Goal: Task Accomplishment & Management: Manage account settings

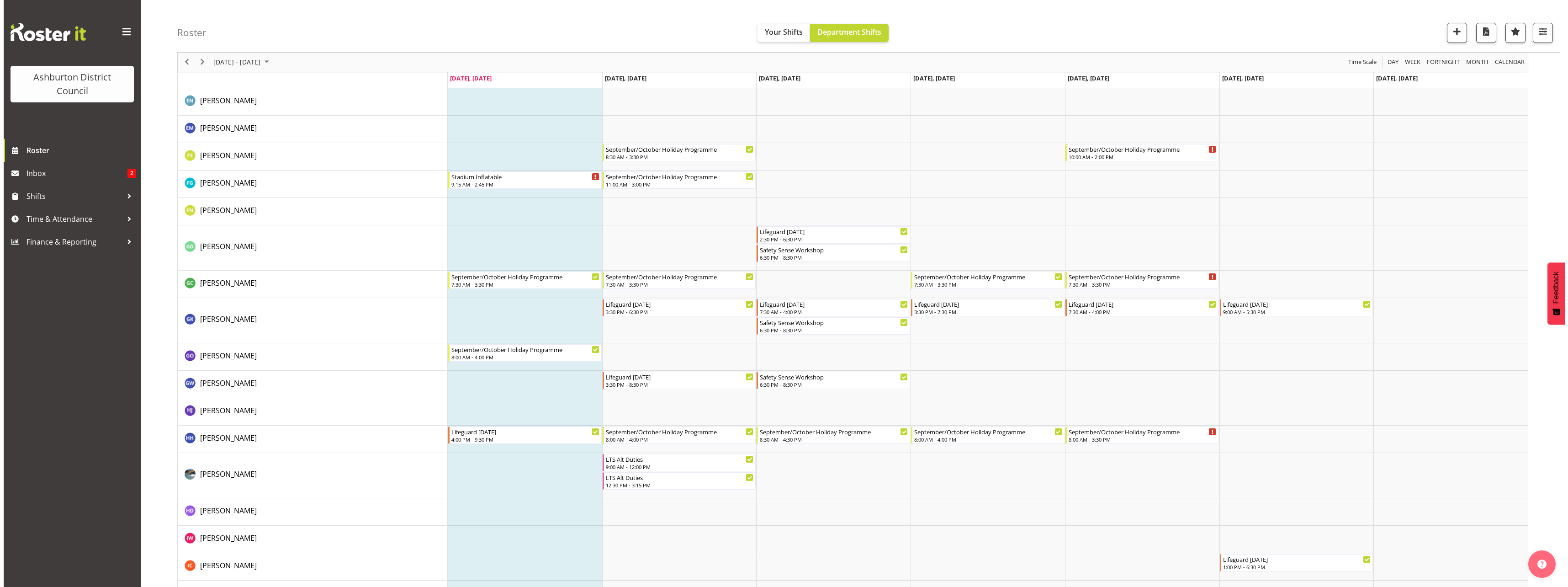
scroll to position [731, 0]
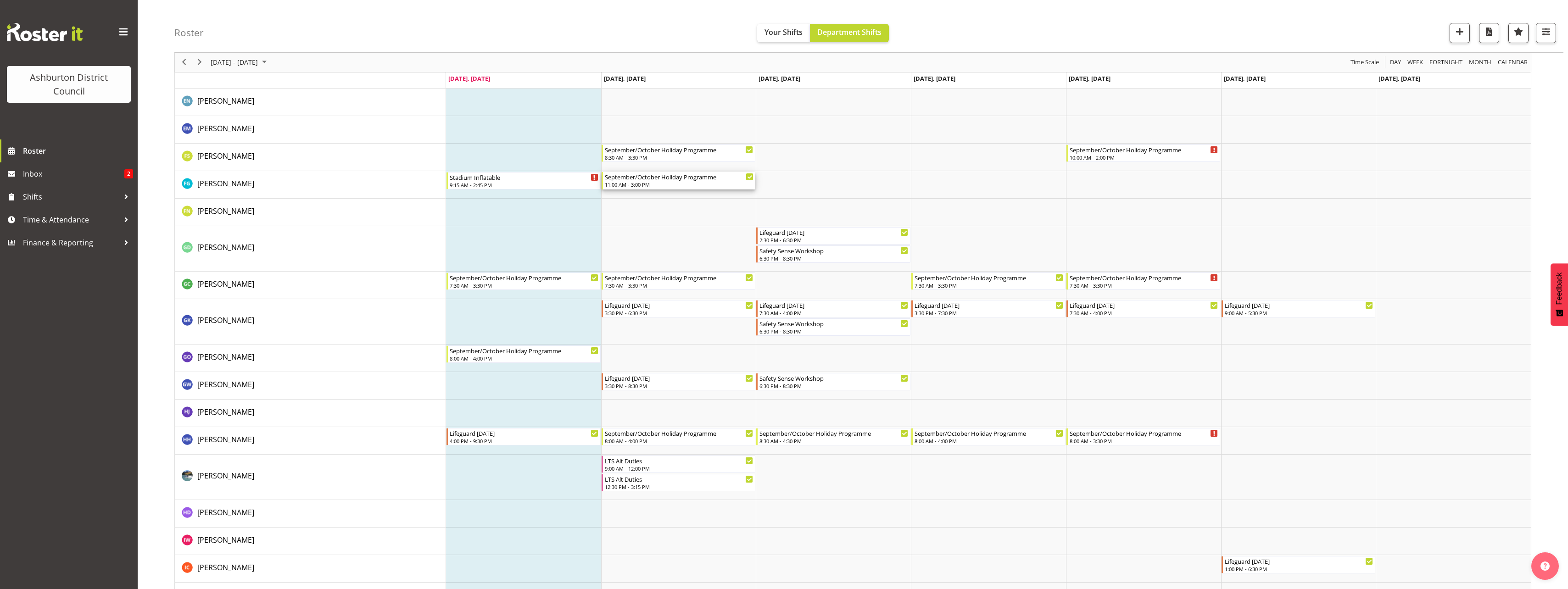
click at [676, 183] on div "11:00 AM - 3:00 PM" at bounding box center [679, 184] width 149 height 7
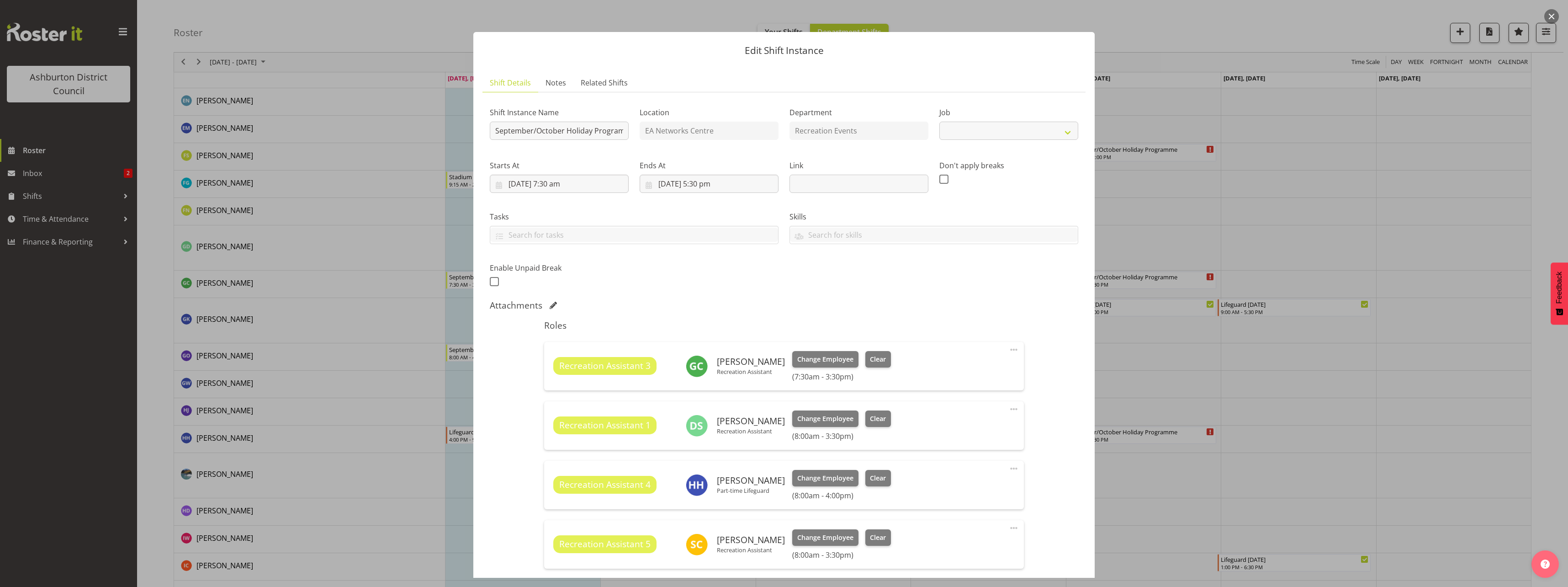
select select "4046"
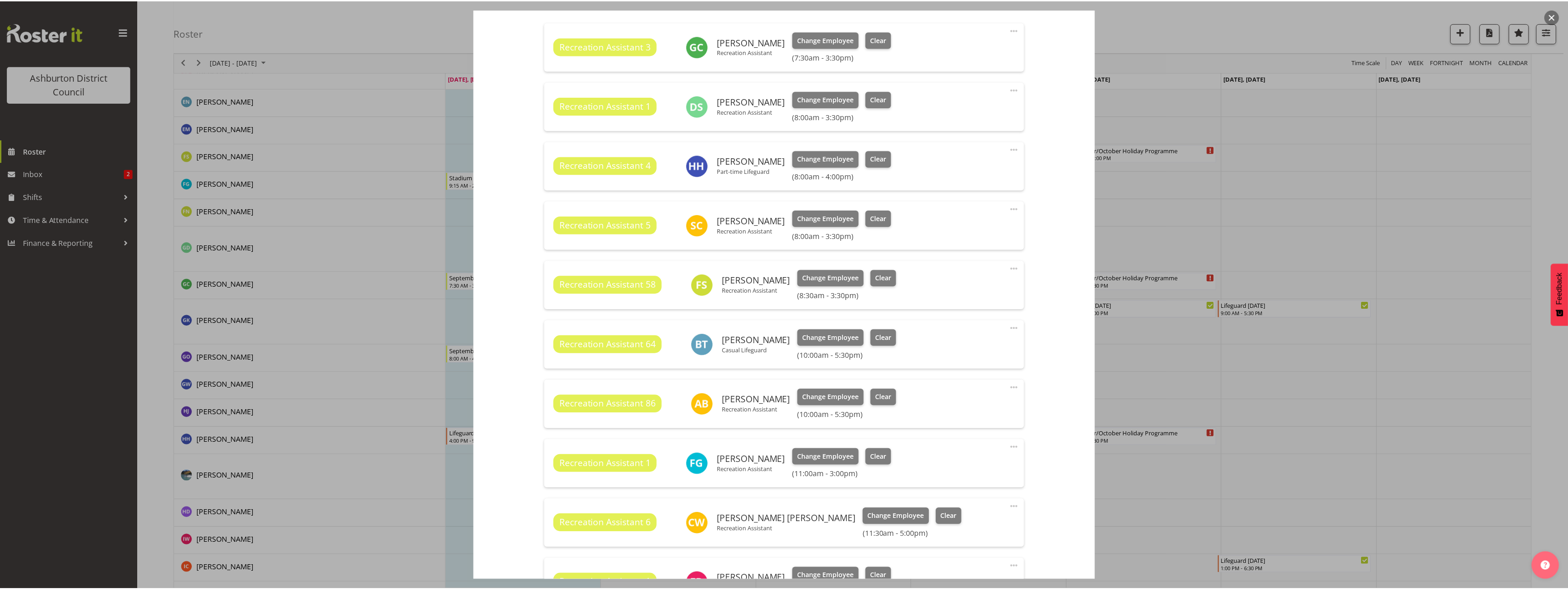
scroll to position [367, 0]
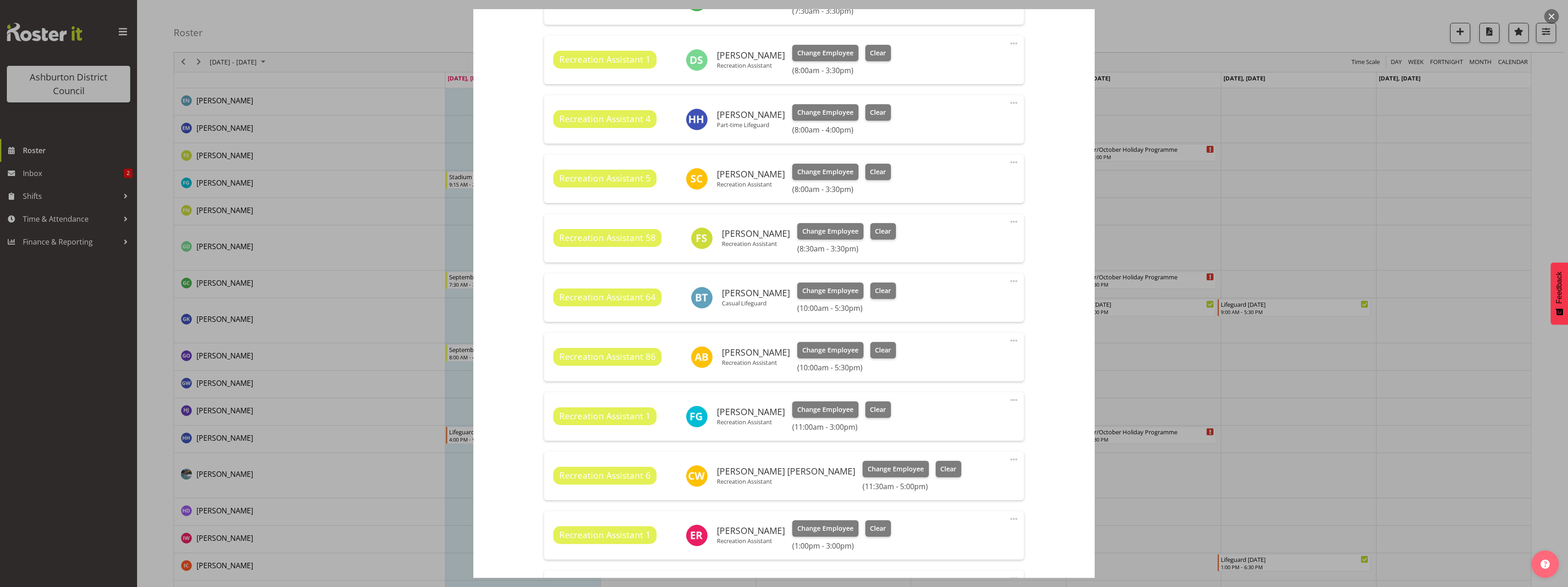
click at [1009, 400] on span at bounding box center [1014, 400] width 11 height 11
click at [937, 417] on link "Edit" at bounding box center [976, 420] width 88 height 17
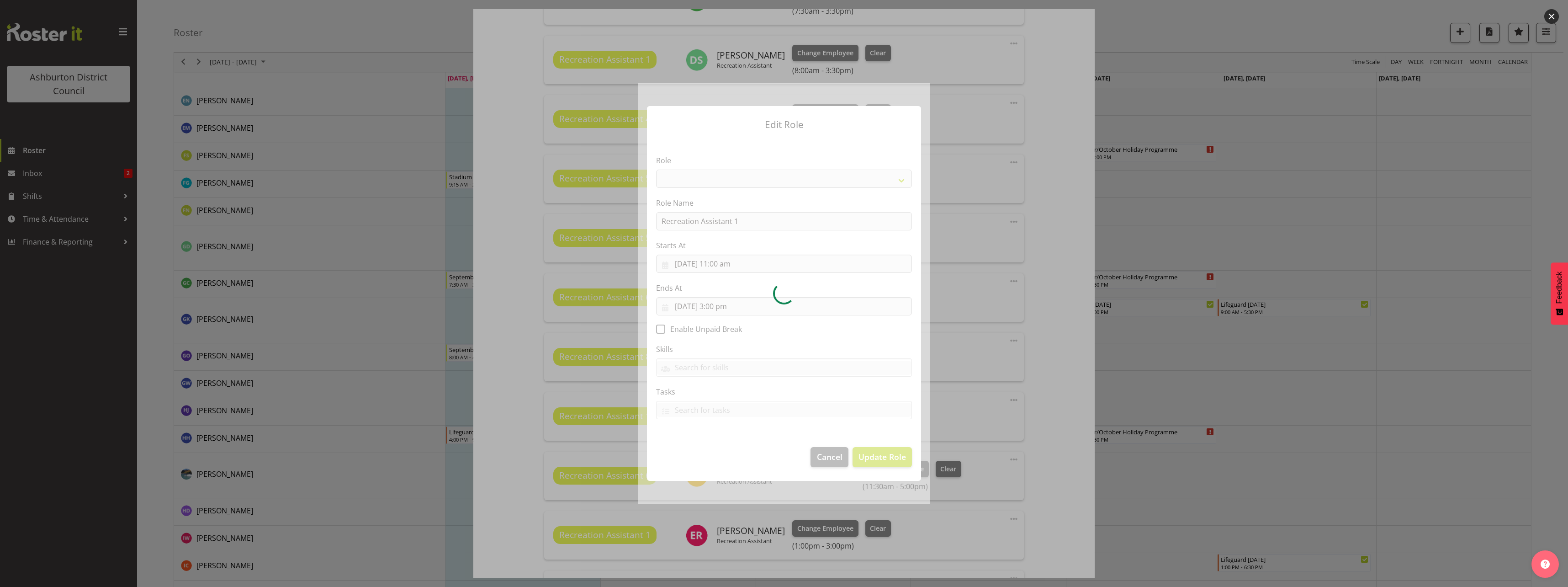
select select "84"
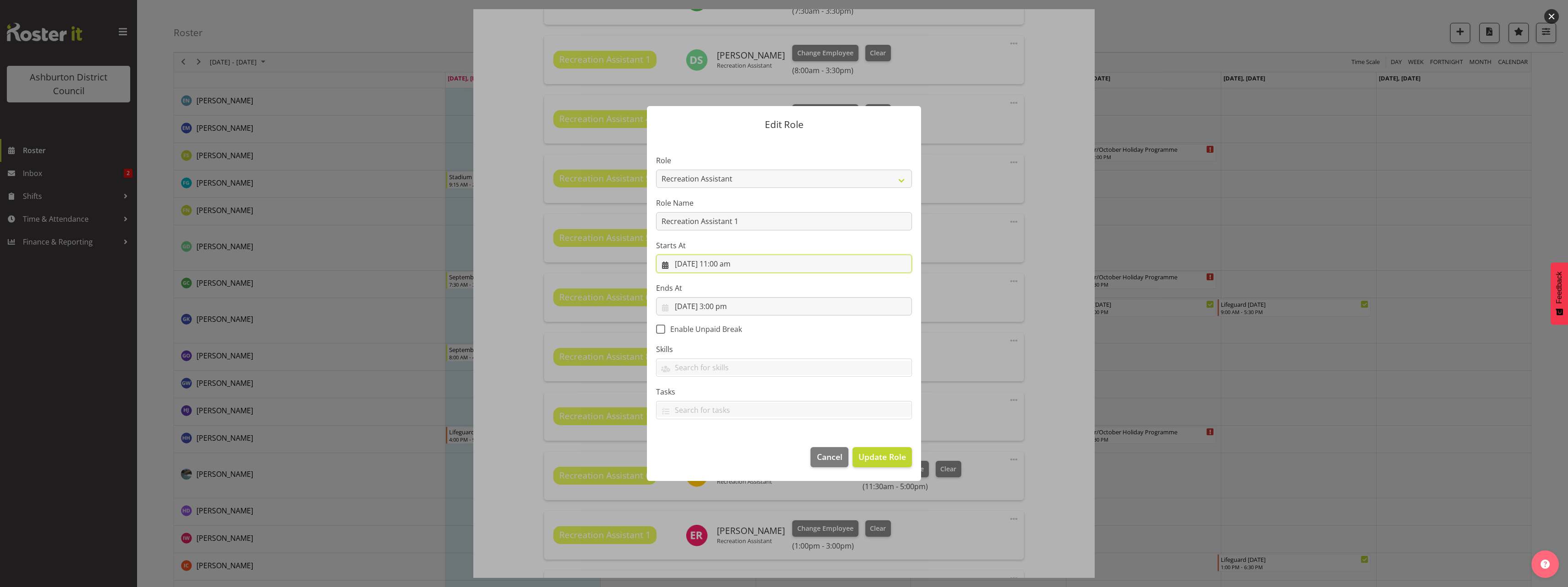
click at [722, 266] on input "[DATE] 11:00 am" at bounding box center [784, 264] width 256 height 19
click at [729, 457] on select "00 01 02 03 04 05 06 07 08 09 10 11 12 13 14 15 16 17 18 19 20 21 22 23" at bounding box center [729, 458] width 20 height 19
select select "9"
click at [719, 449] on select "00 01 02 03 04 05 06 07 08 09 10 11 12 13 14 15 16 17 18 19 20 21 22 23" at bounding box center [729, 458] width 20 height 19
type input "[DATE] 9:00 am"
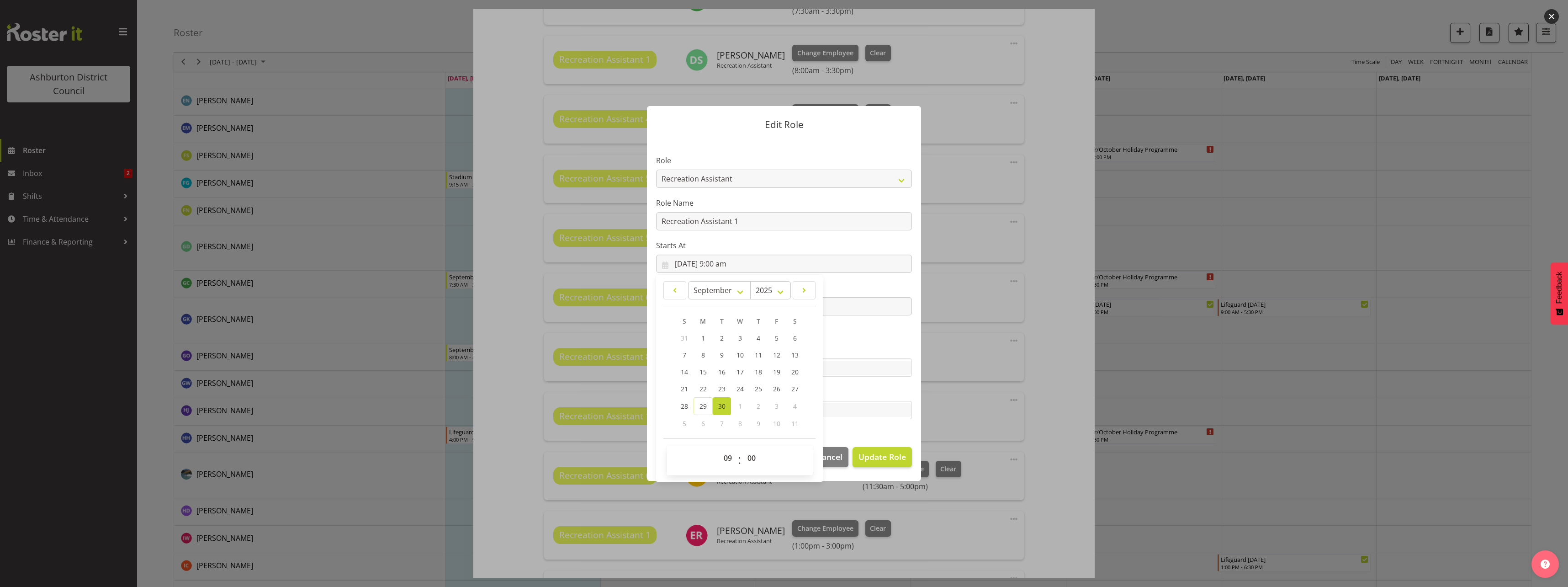
click at [882, 442] on footer "Cancel Update Role" at bounding box center [784, 459] width 274 height 43
click at [878, 457] on span "Update Role" at bounding box center [882, 457] width 47 height 12
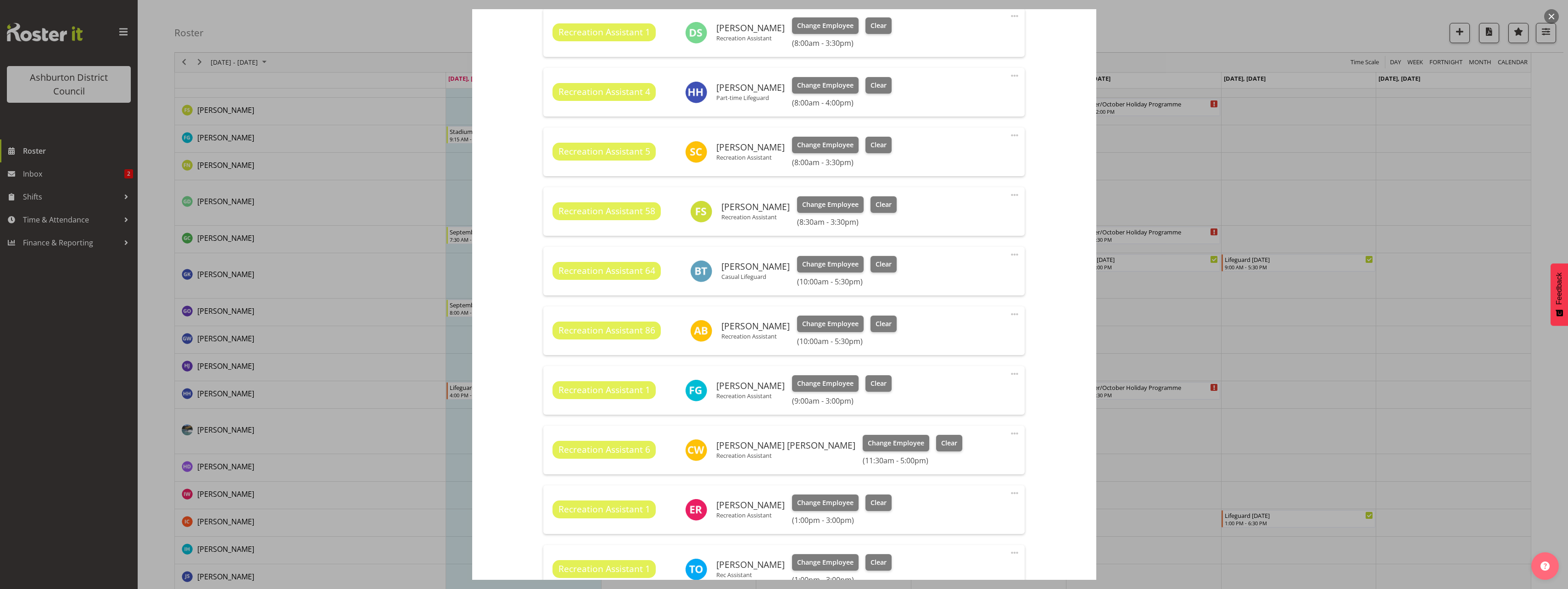
scroll to position [532, 0]
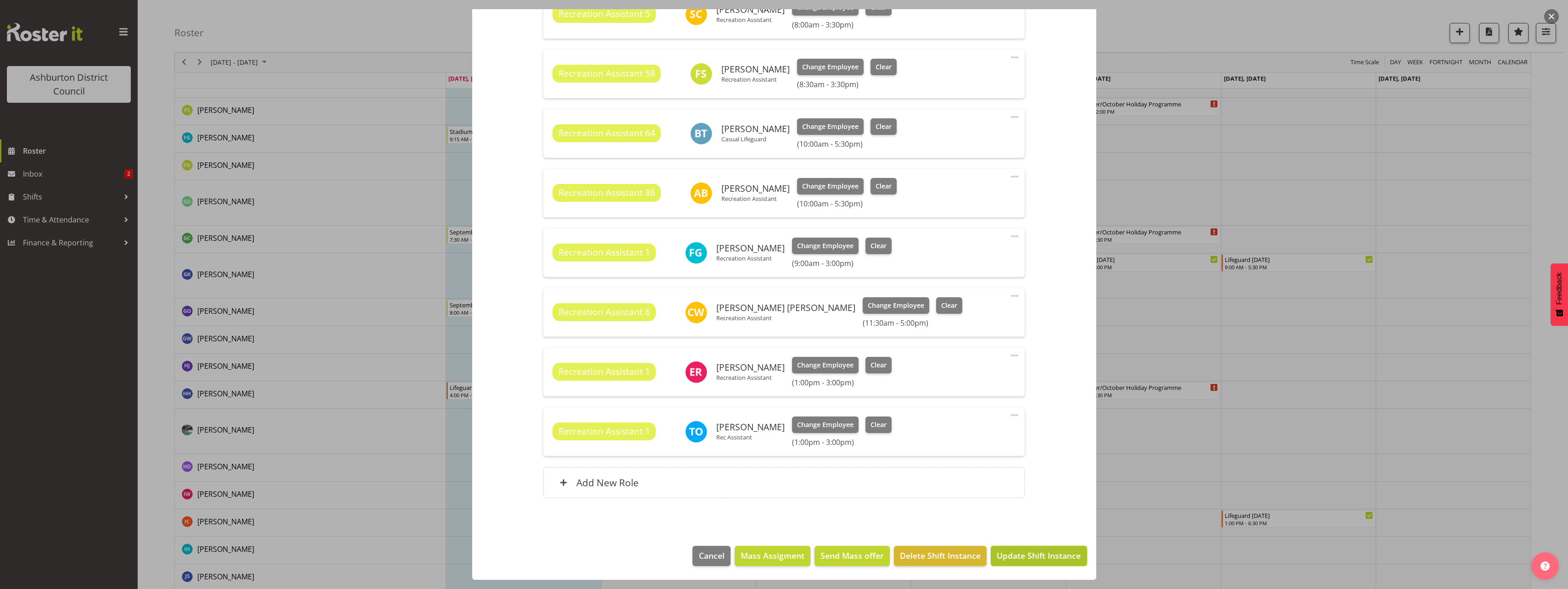
click at [1012, 553] on span "Update Shift Instance" at bounding box center [1039, 555] width 84 height 12
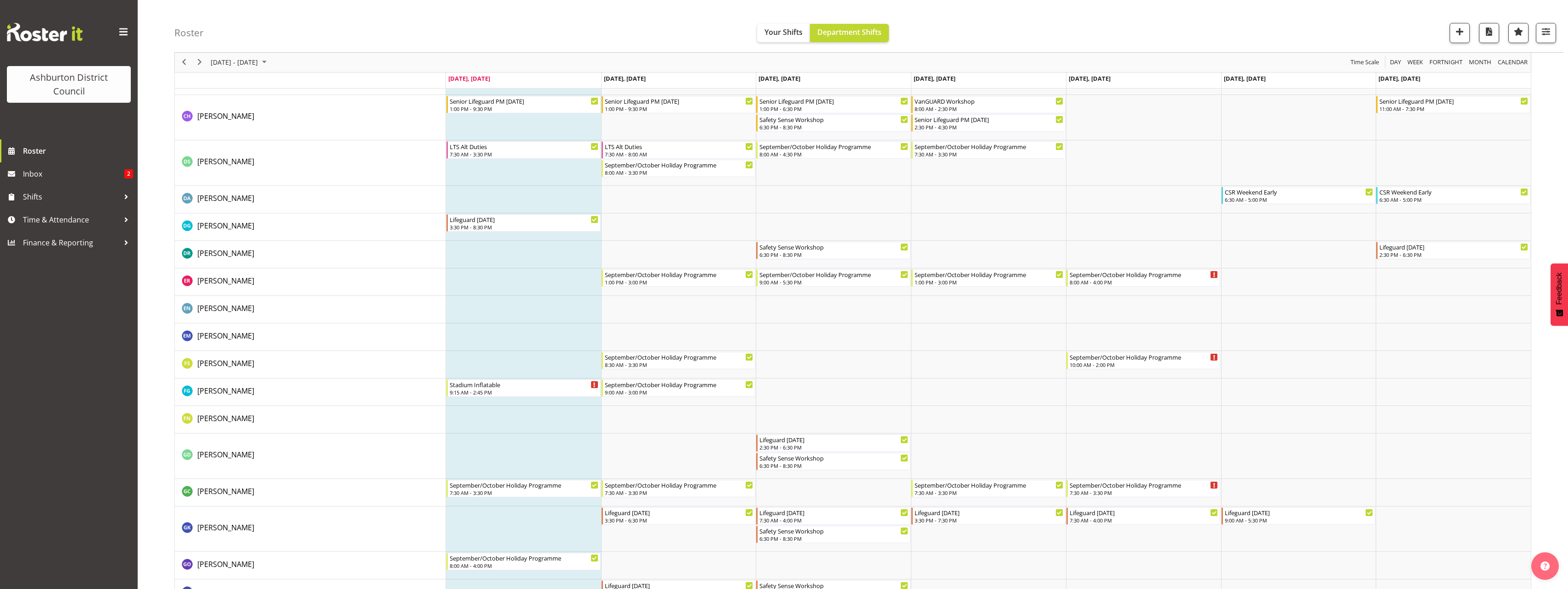
scroll to position [780, 0]
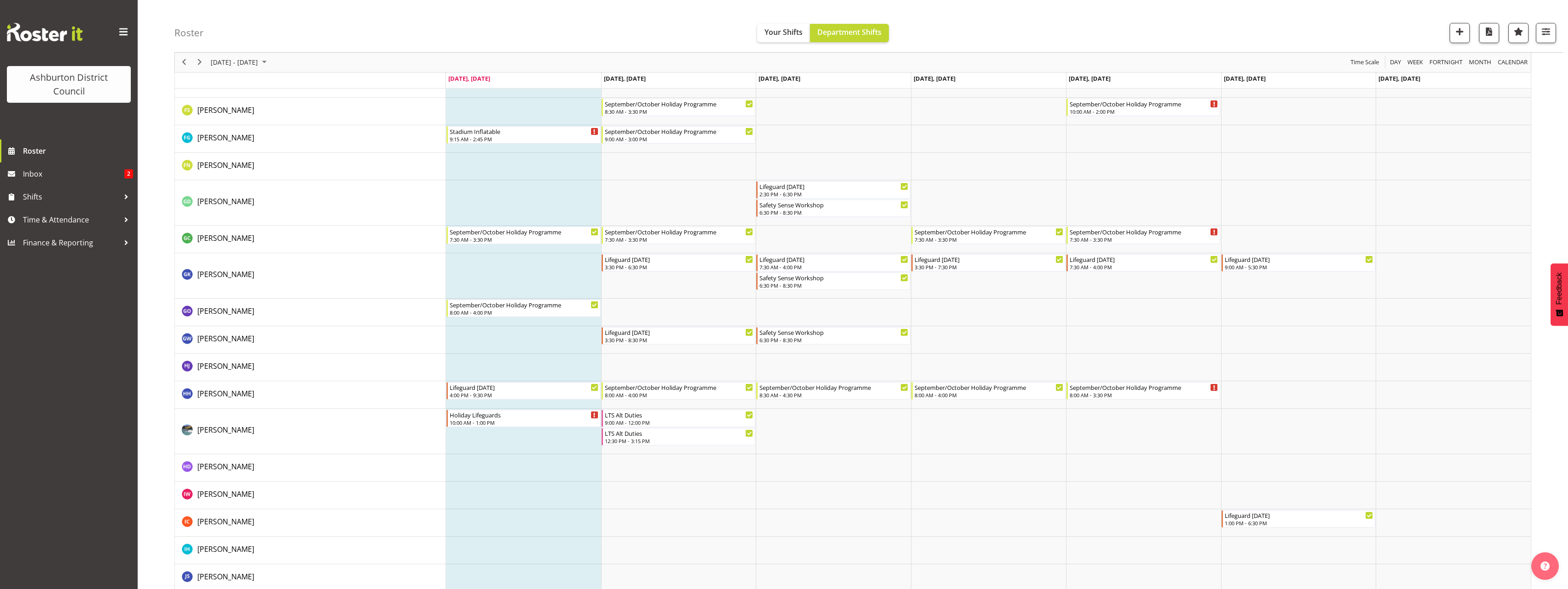
click at [163, 35] on div "Roster Your Shifts Department Shifts 1 Locations [GEOGRAPHIC_DATA] [GEOGRAPHIC_…" at bounding box center [852, 539] width 1430 height 2590
